Goal: Information Seeking & Learning: Learn about a topic

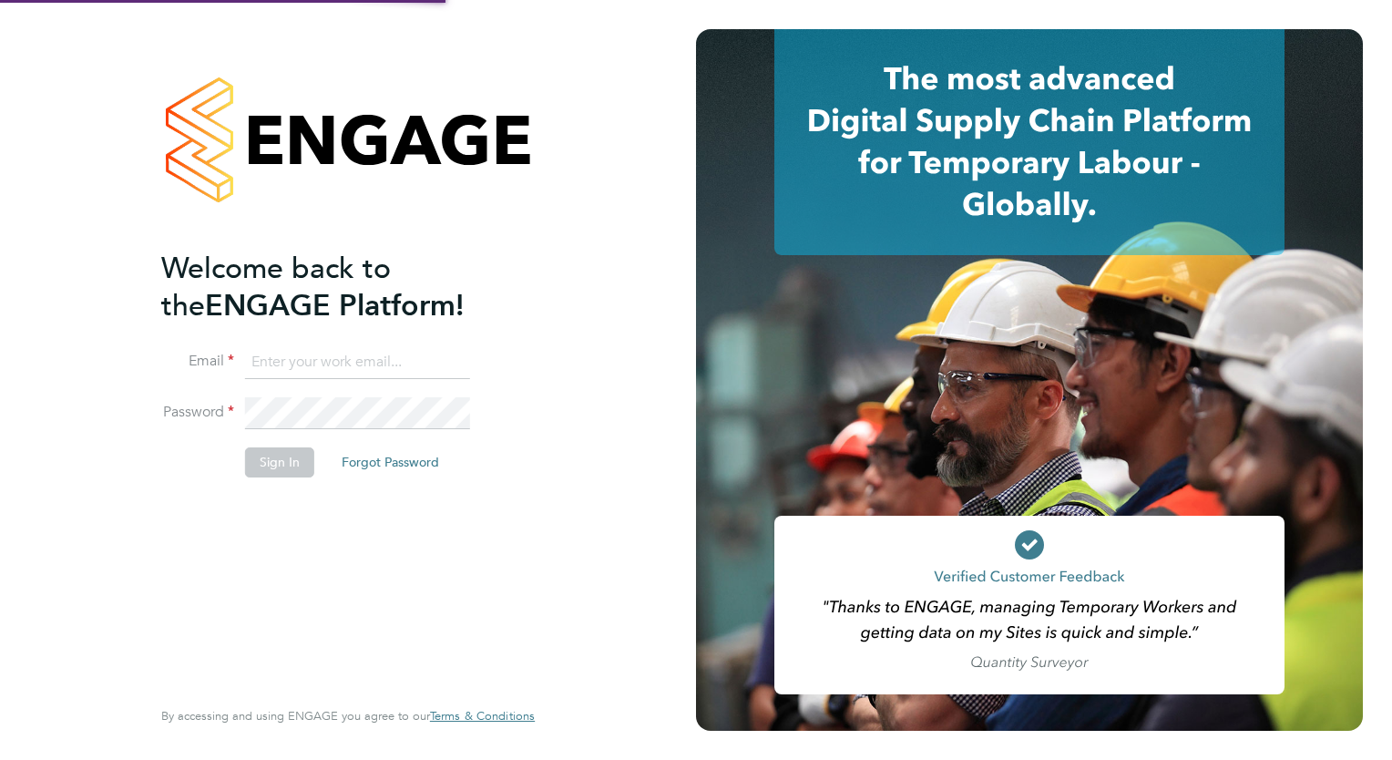
type input "loarda.fregjaj@buildrec.com"
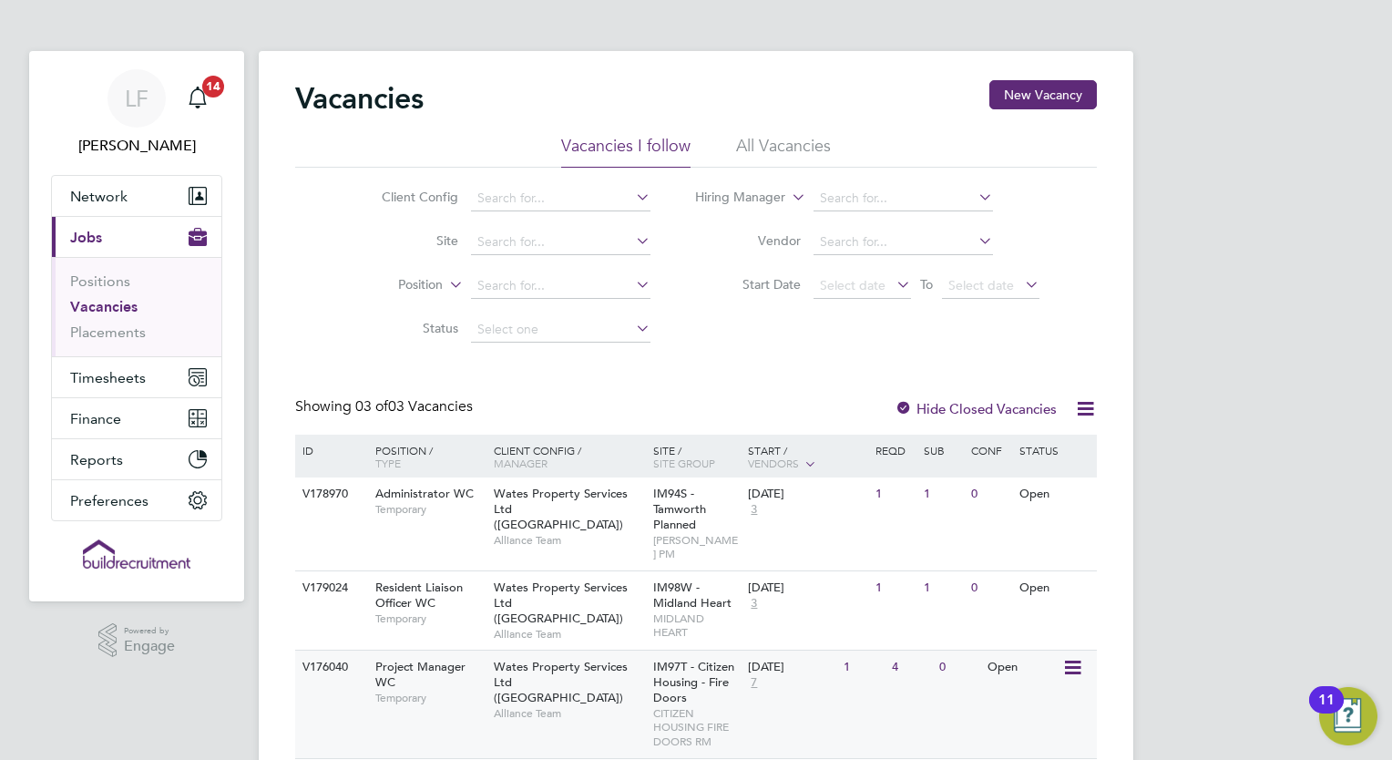
scroll to position [47, 0]
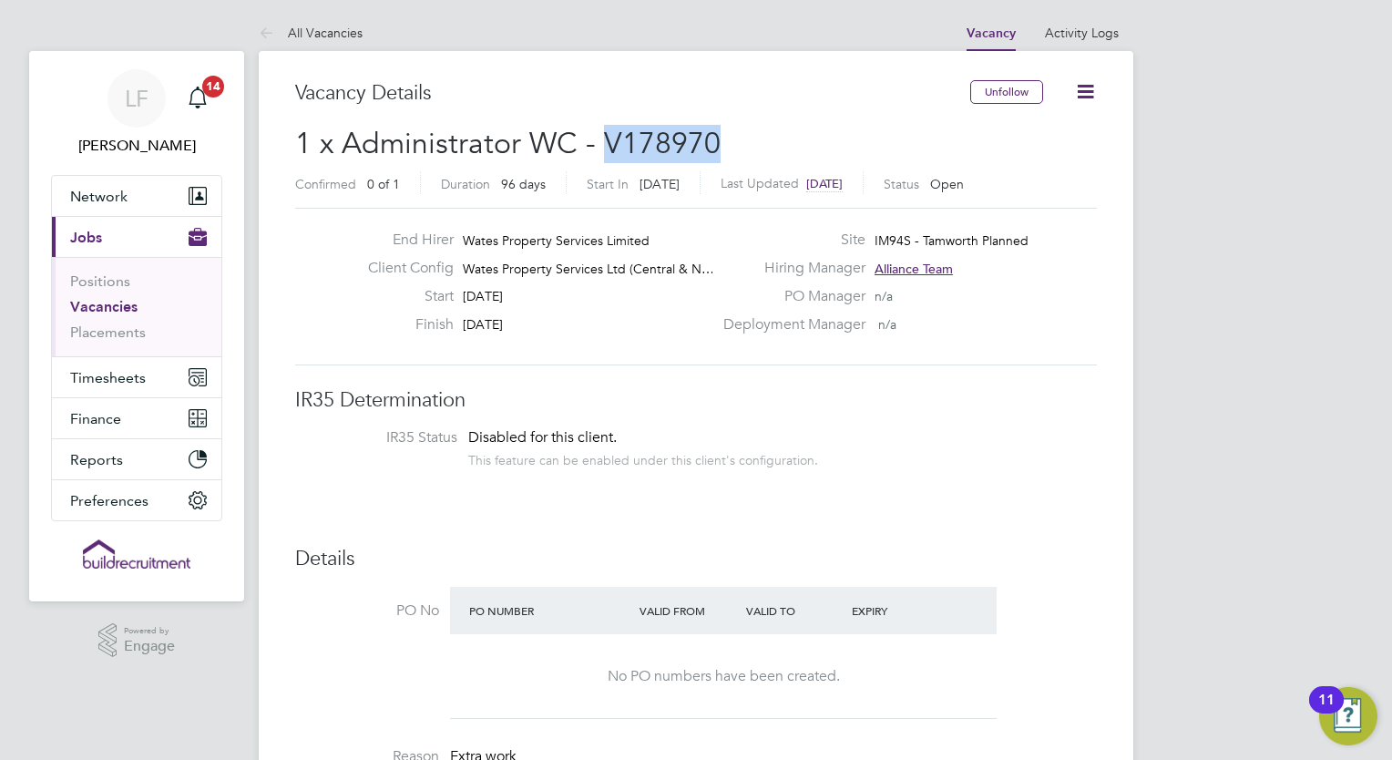
drag, startPoint x: 720, startPoint y: 151, endPoint x: 599, endPoint y: 146, distance: 121.2
click at [599, 146] on h2 "1 x Administrator WC - V178970 Confirmed 0 of 1 Duration 96 days Start In 8 day…" at bounding box center [695, 163] width 801 height 76
copy span "V178970"
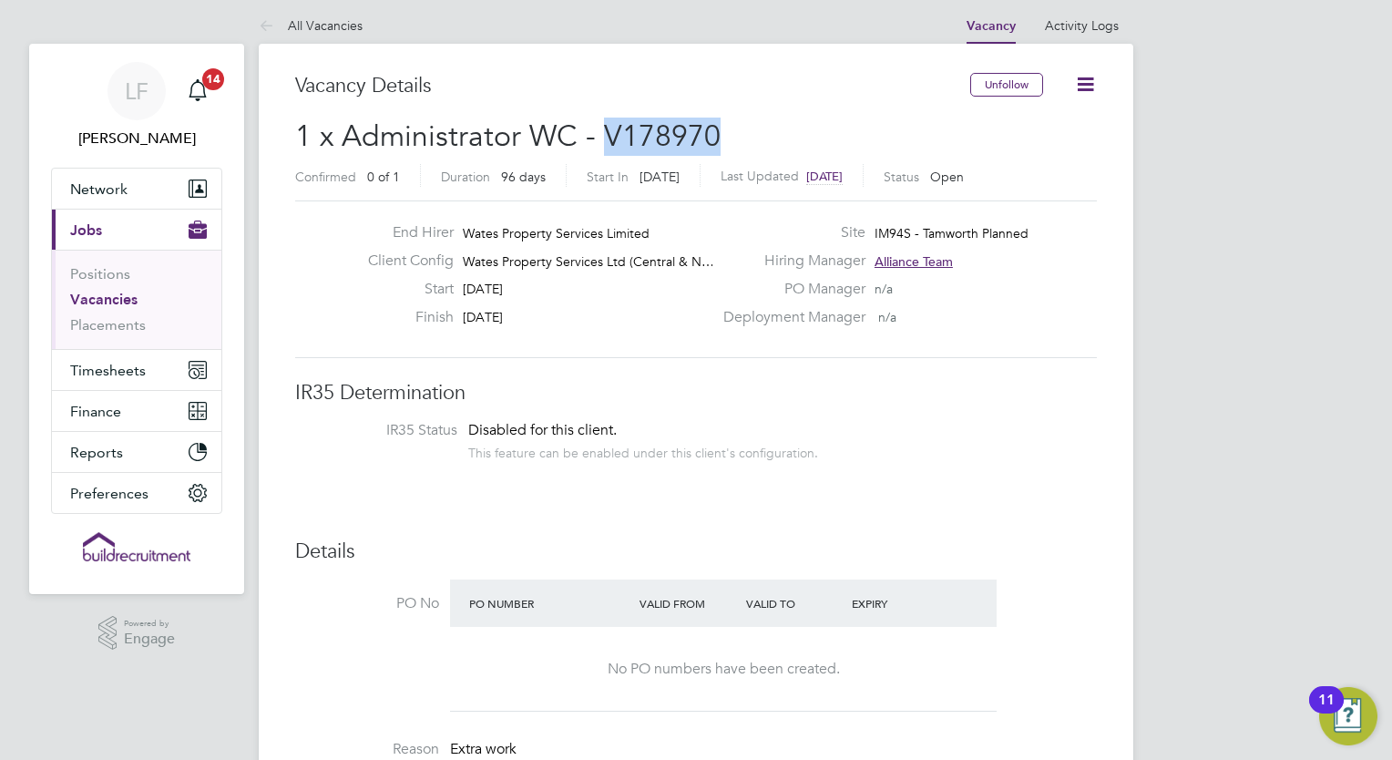
scroll to position [9, 0]
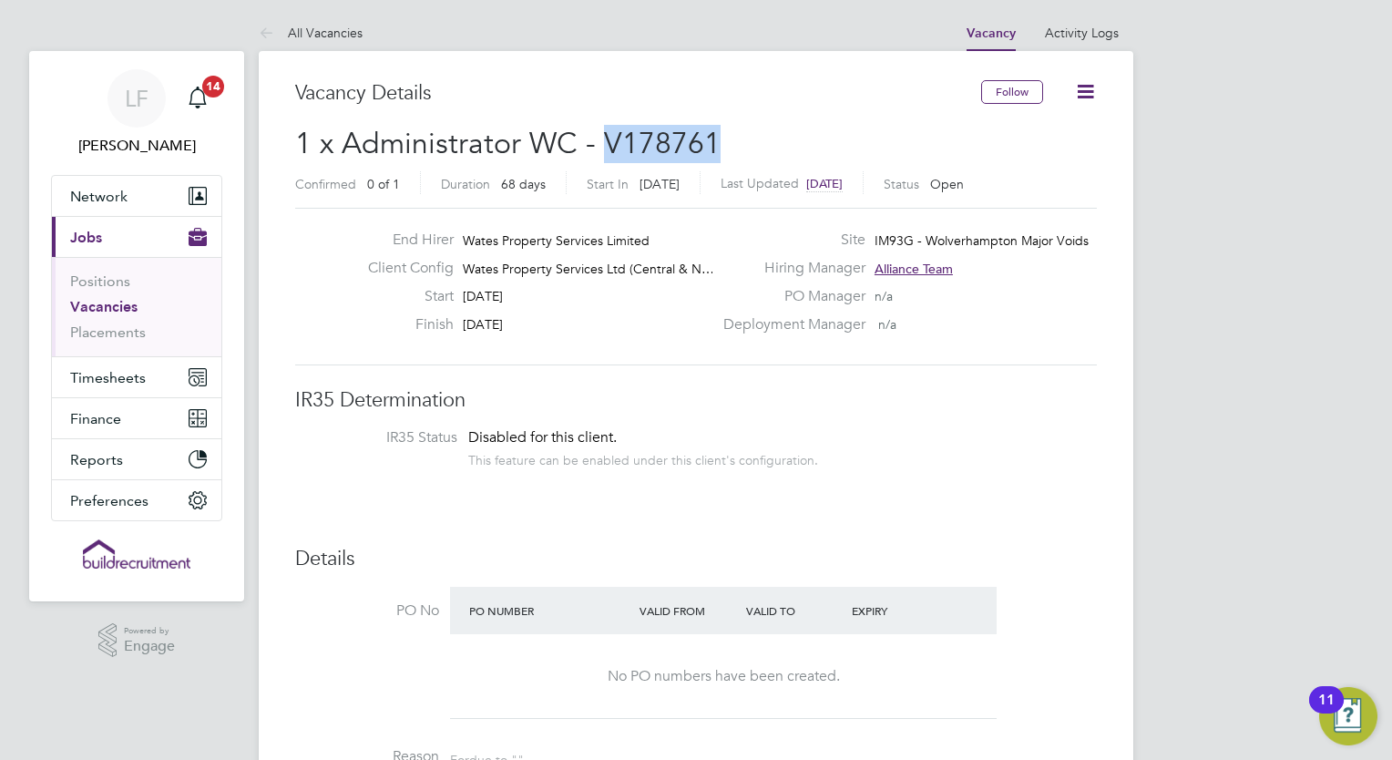
drag, startPoint x: 721, startPoint y: 133, endPoint x: 607, endPoint y: 143, distance: 114.3
click at [607, 143] on h2 "1 x Administrator WC - V178761 Confirmed 0 of 1 Duration 68 days Start In 8 day…" at bounding box center [695, 163] width 801 height 76
copy span "V178761"
